Goal: Transaction & Acquisition: Purchase product/service

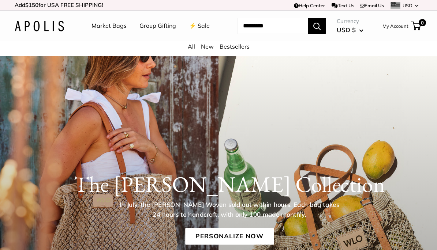
click at [199, 56] on div "All New Bestsellers" at bounding box center [218, 48] width 437 height 15
click at [194, 50] on link "All" at bounding box center [191, 46] width 7 height 7
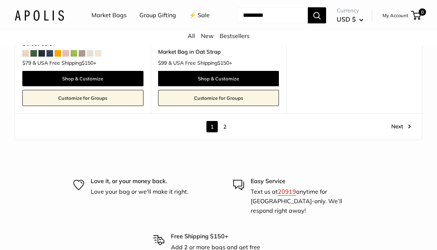
scroll to position [3728, 0]
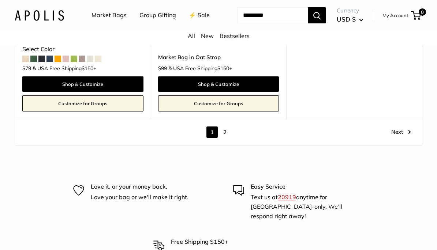
click at [228, 138] on link "2" at bounding box center [224, 132] width 11 height 11
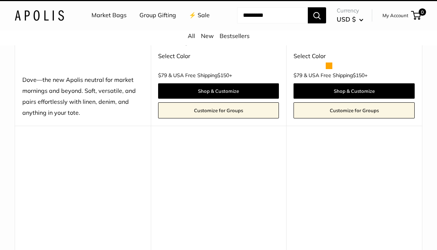
scroll to position [19, 0]
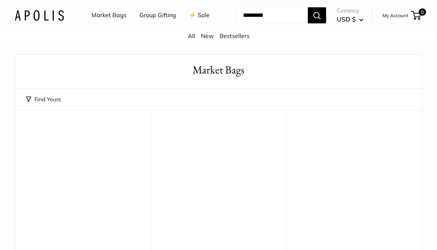
click at [206, 40] on link "New" at bounding box center [207, 35] width 13 height 7
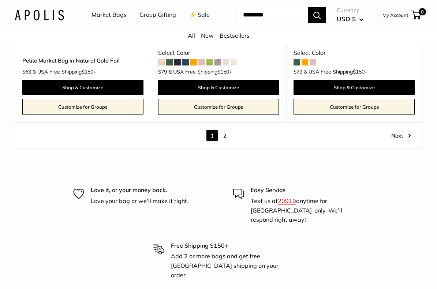
scroll to position [3686, 0]
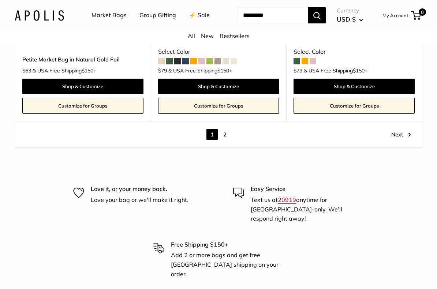
click at [229, 140] on link "2" at bounding box center [224, 134] width 11 height 11
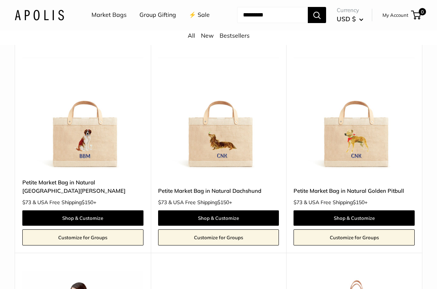
scroll to position [546, 0]
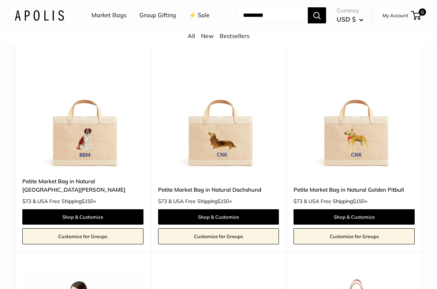
click at [235, 225] on link "Shop & Customize" at bounding box center [218, 216] width 121 height 15
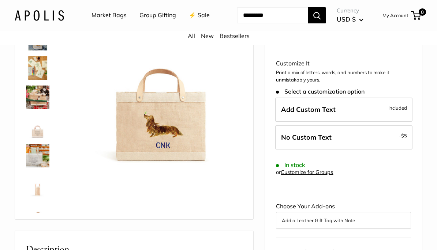
scroll to position [87, 0]
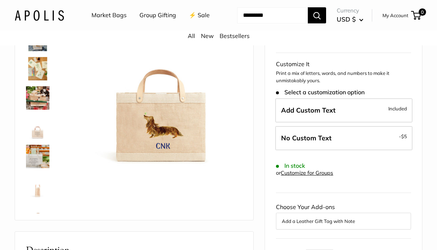
click at [391, 113] on span "Included" at bounding box center [397, 108] width 19 height 9
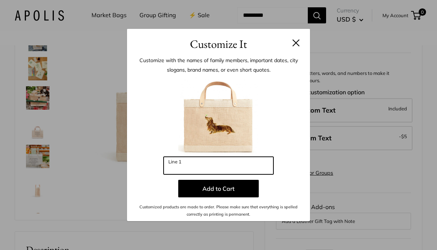
click at [188, 170] on input "Line 1" at bounding box center [219, 166] width 110 height 18
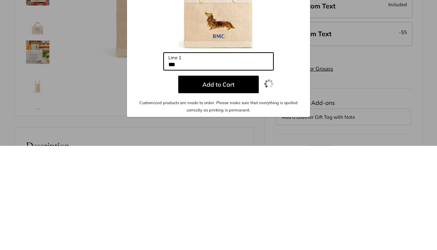
type input "***"
click at [232, 180] on button "Add to Cart" at bounding box center [218, 189] width 81 height 18
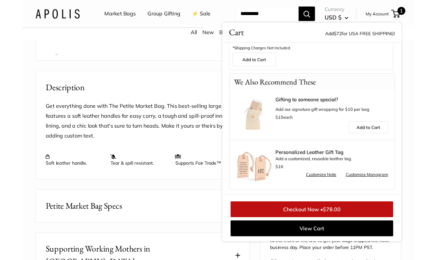
scroll to position [240, 0]
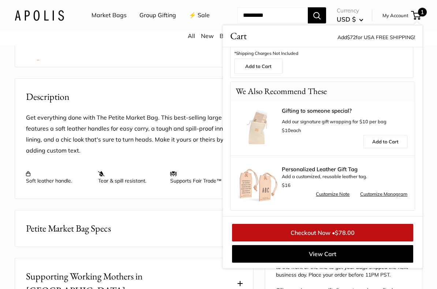
click at [339, 236] on span "$78.00" at bounding box center [345, 232] width 20 height 7
